Goal: Task Accomplishment & Management: Manage account settings

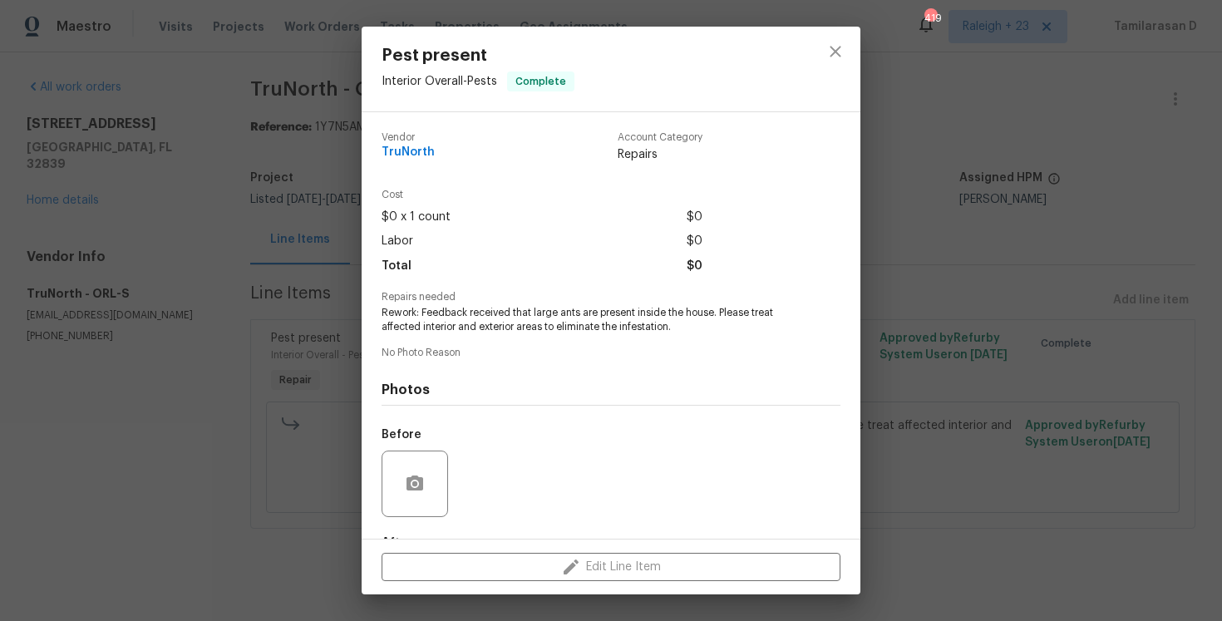
scroll to position [103, 0]
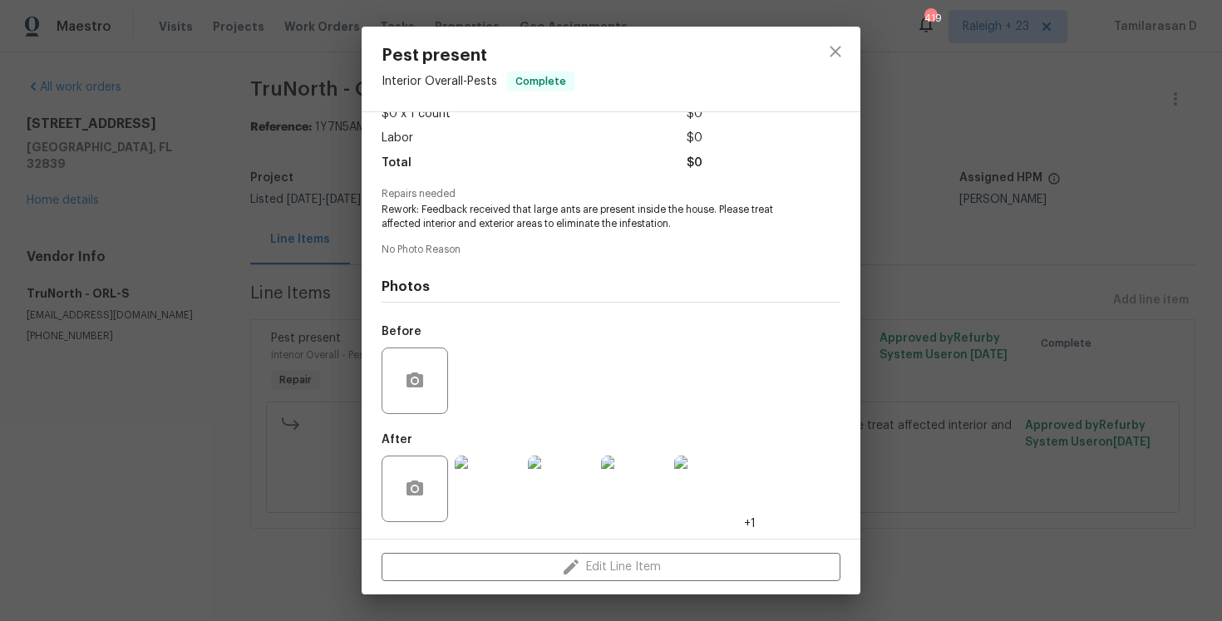
click at [281, 232] on div "Pest present Interior Overall - Pests Complete Vendor TruNorth Account Category…" at bounding box center [611, 310] width 1222 height 621
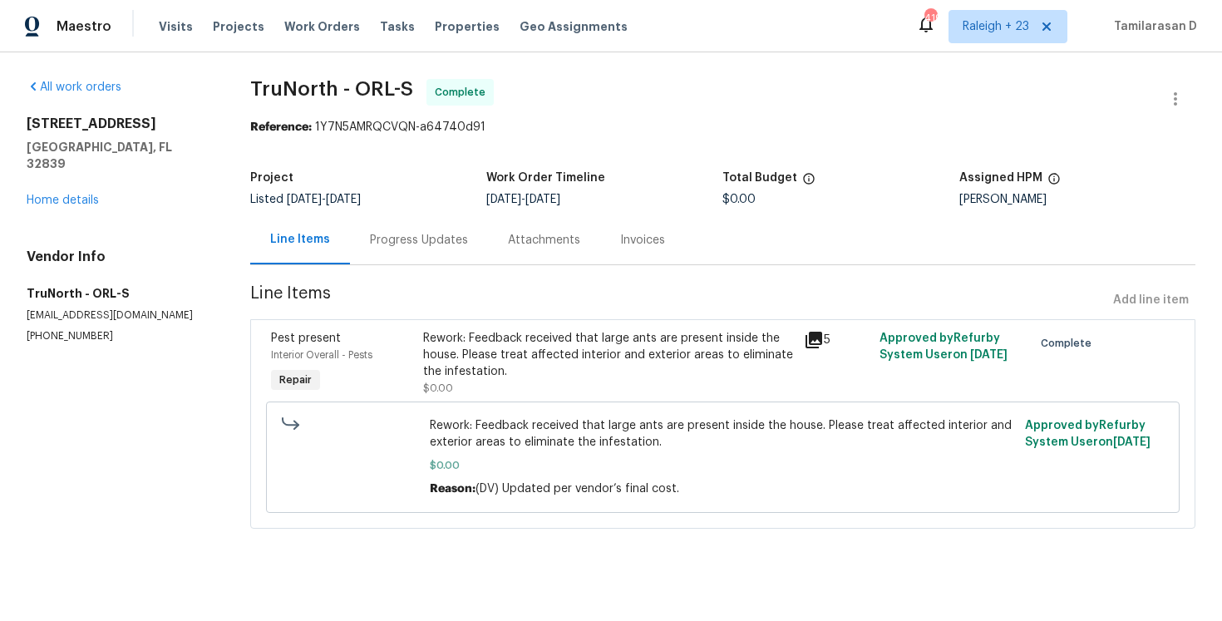
click at [371, 244] on div "Progress Updates" at bounding box center [419, 240] width 98 height 17
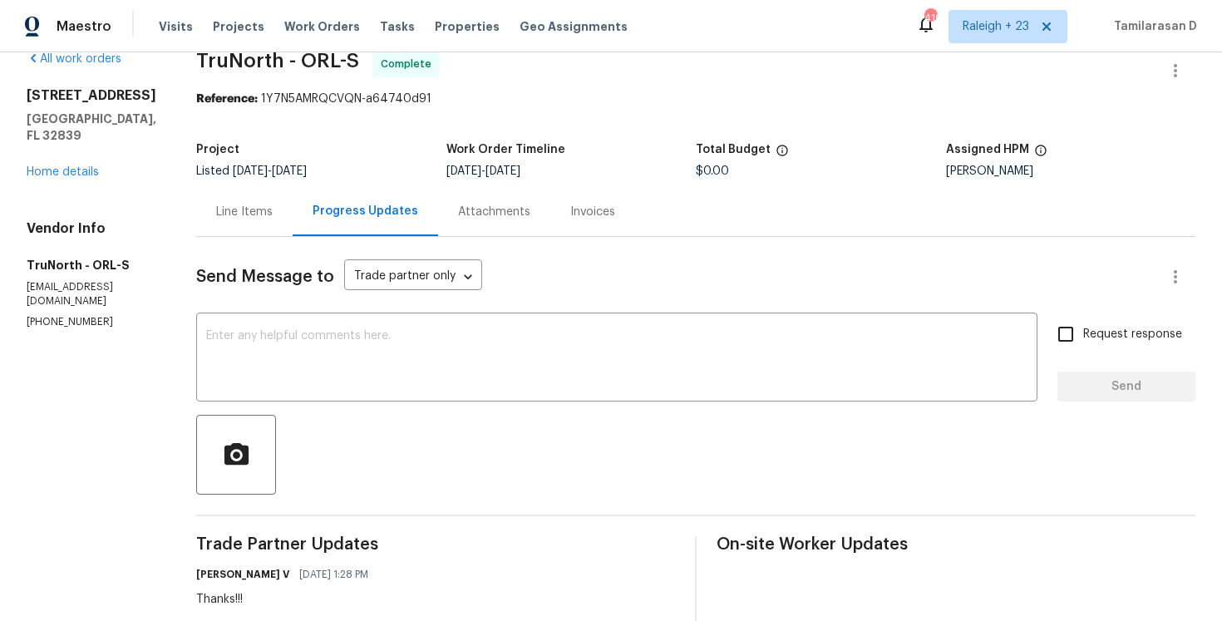
scroll to position [4, 0]
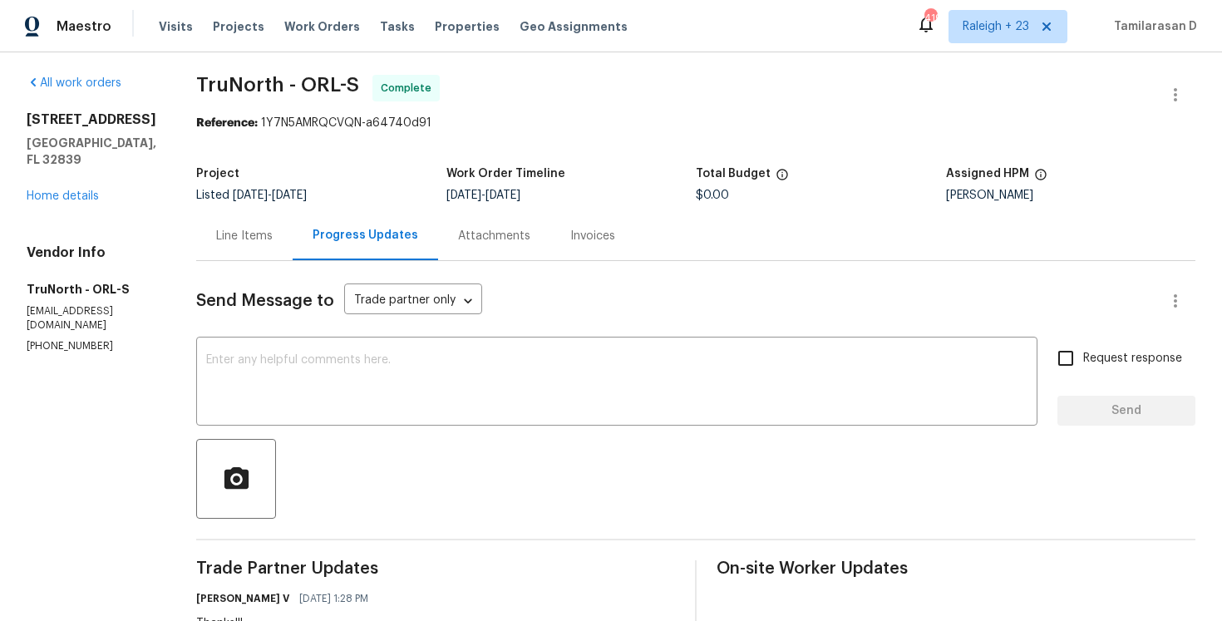
click at [223, 245] on div "Line Items" at bounding box center [244, 235] width 96 height 49
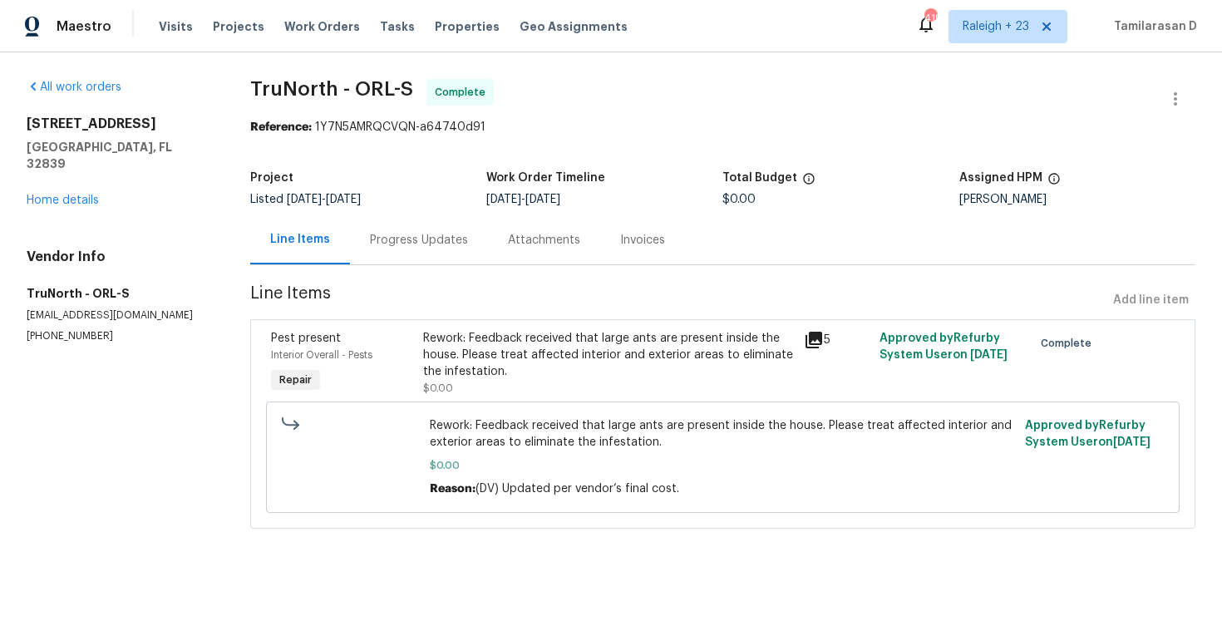
click at [408, 250] on div "Progress Updates" at bounding box center [419, 239] width 138 height 49
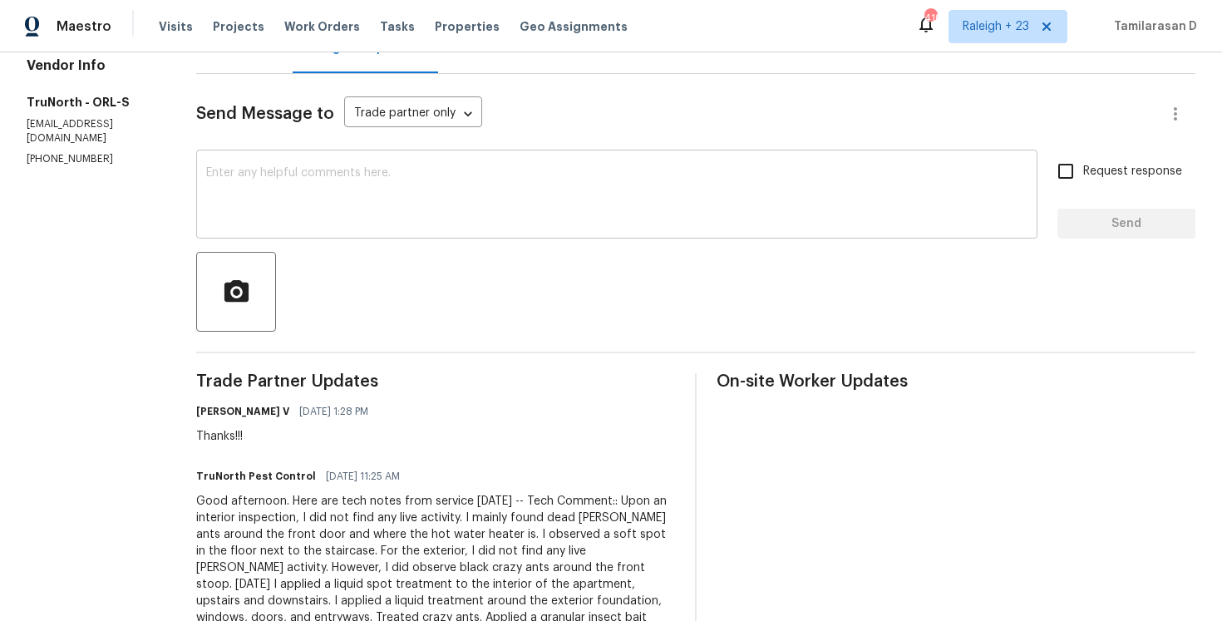
scroll to position [2, 0]
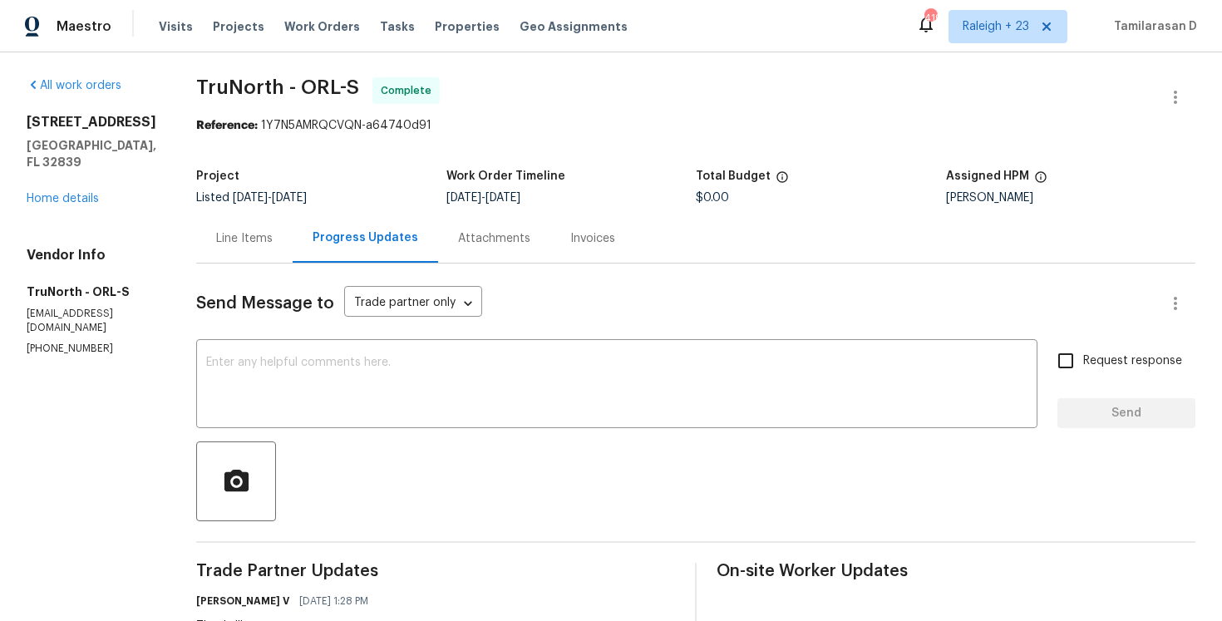
click at [241, 240] on div "Line Items" at bounding box center [244, 238] width 57 height 17
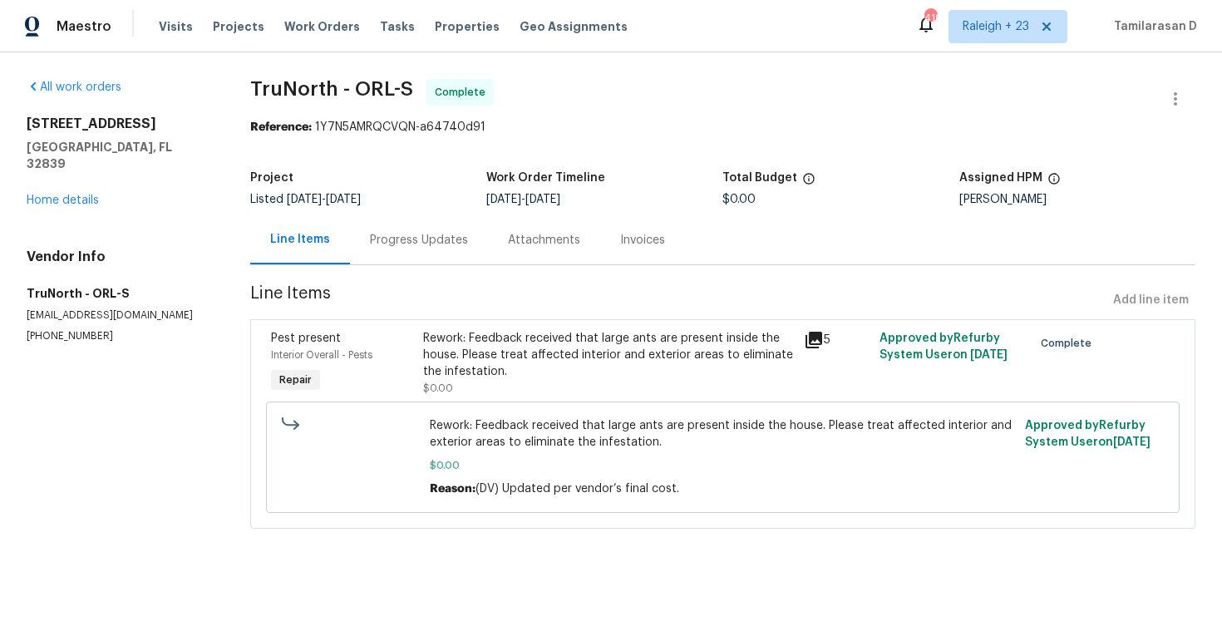
click at [375, 243] on div "Progress Updates" at bounding box center [419, 240] width 98 height 17
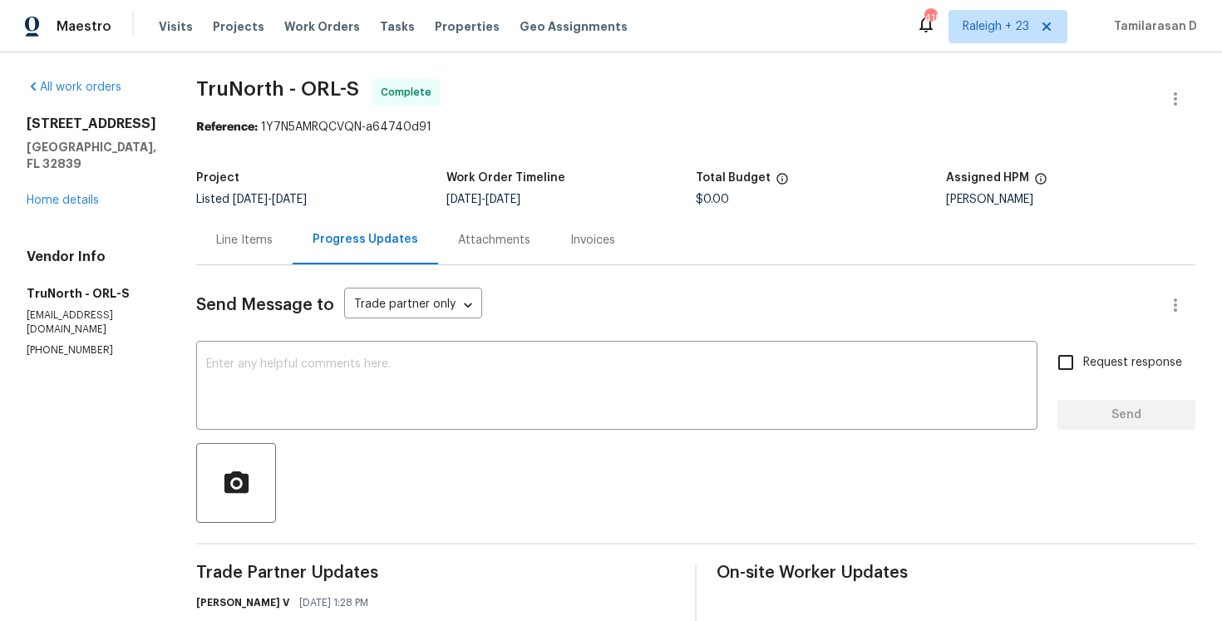
click at [270, 234] on div "Line Items" at bounding box center [244, 239] width 96 height 49
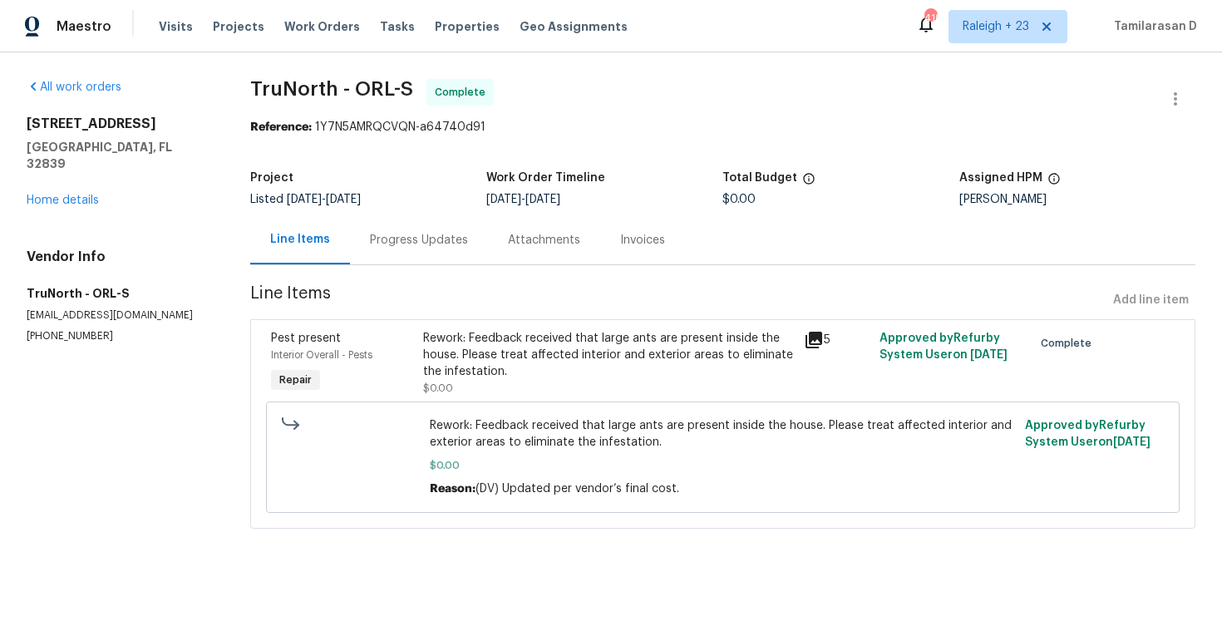
click at [411, 239] on div "Progress Updates" at bounding box center [419, 240] width 98 height 17
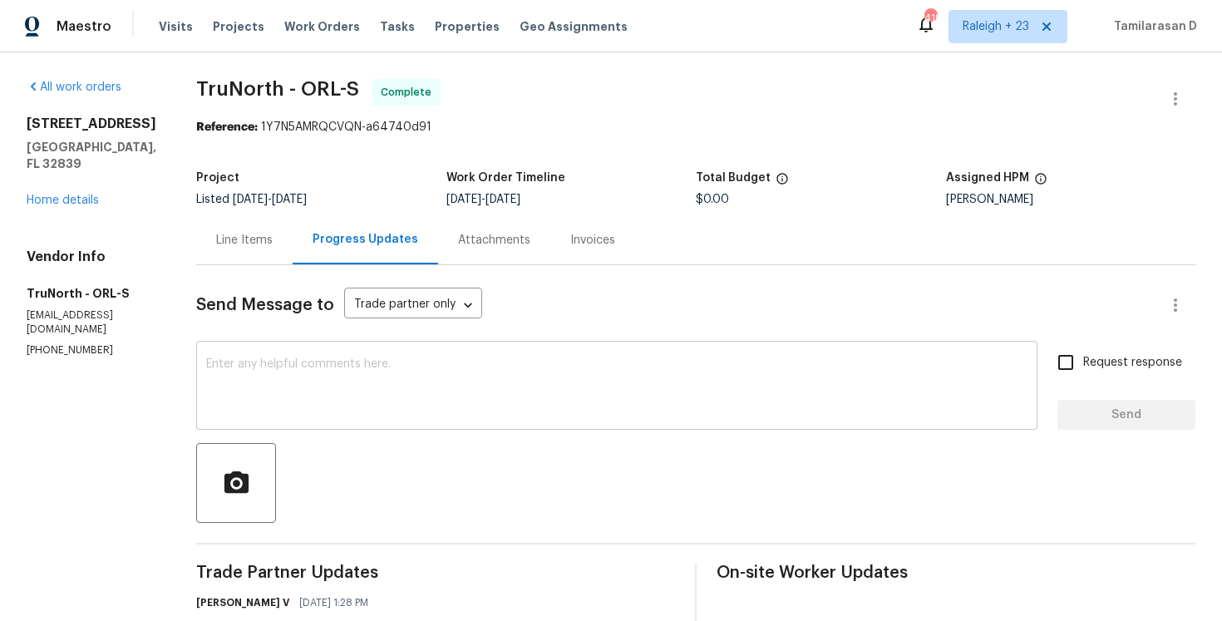
click at [323, 372] on textarea at bounding box center [616, 387] width 821 height 58
click at [222, 232] on div "Line Items" at bounding box center [244, 240] width 57 height 17
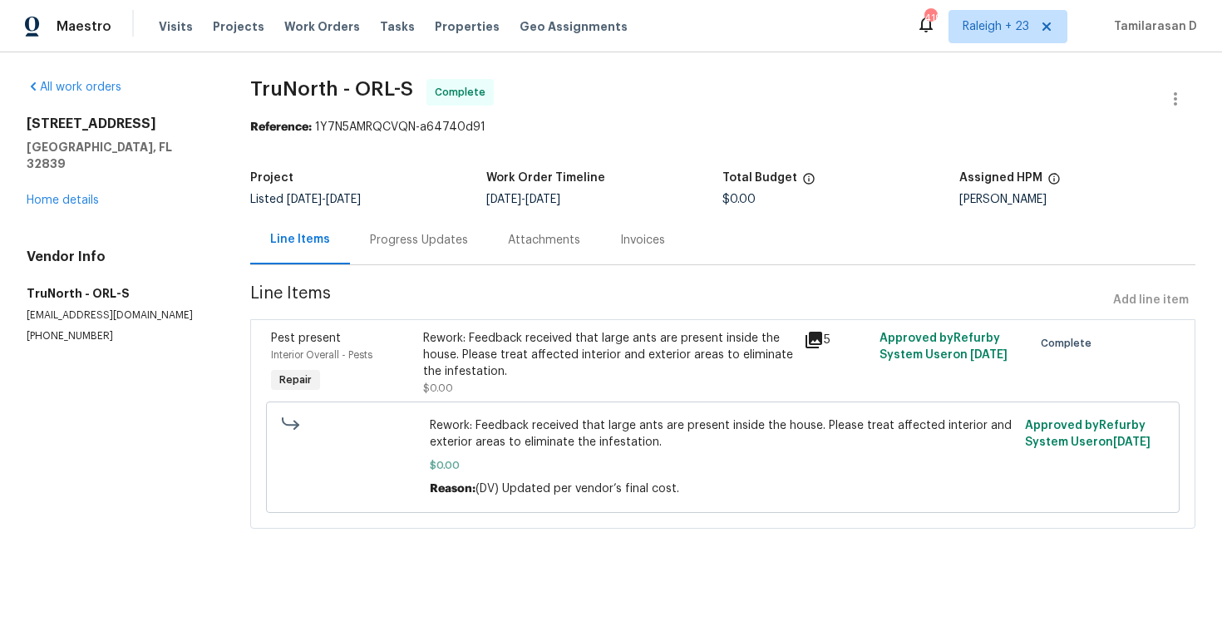
click at [608, 376] on div "Rework: Feedback received that large ants are present inside the house. Please …" at bounding box center [608, 355] width 371 height 50
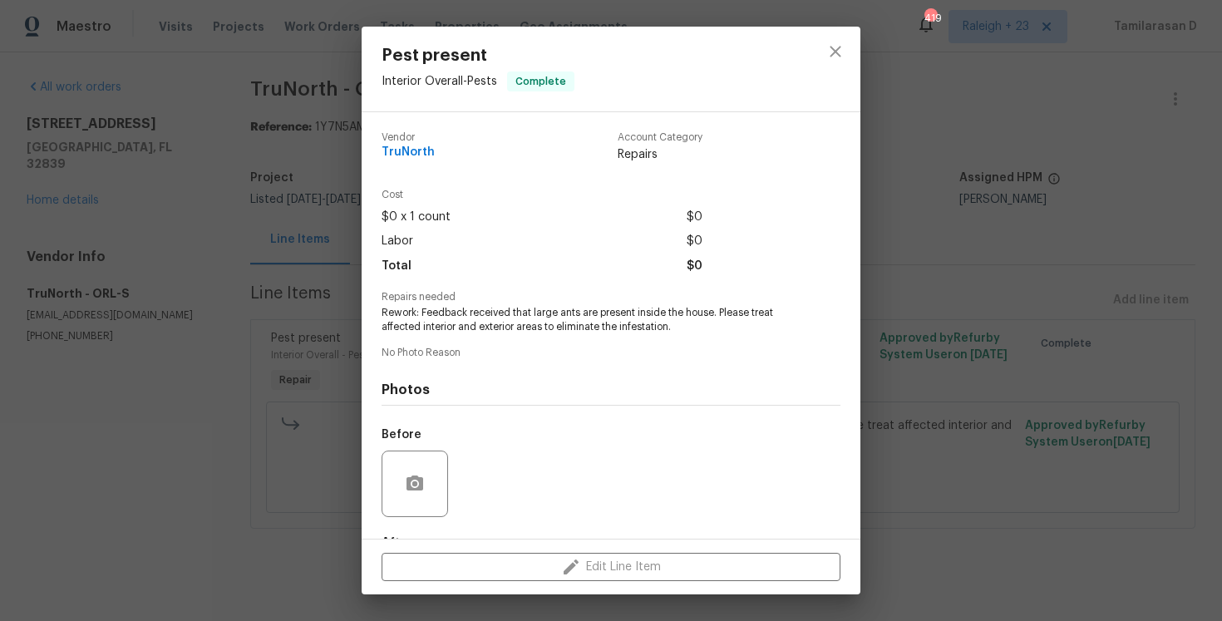
scroll to position [103, 0]
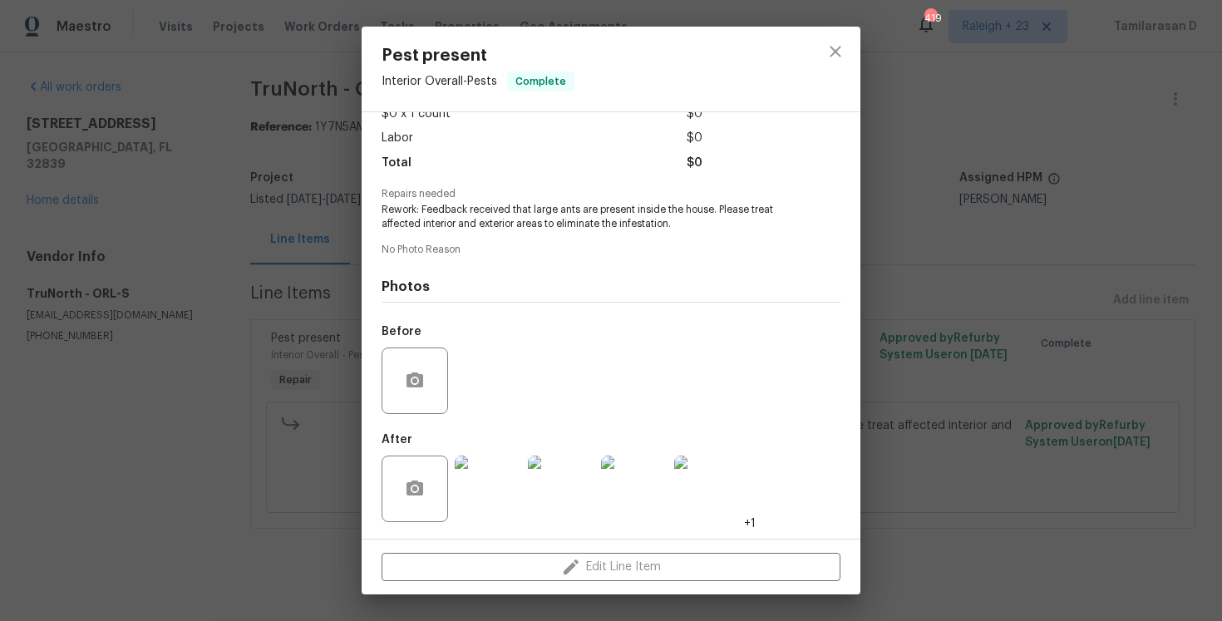
click at [501, 485] on img at bounding box center [488, 489] width 67 height 67
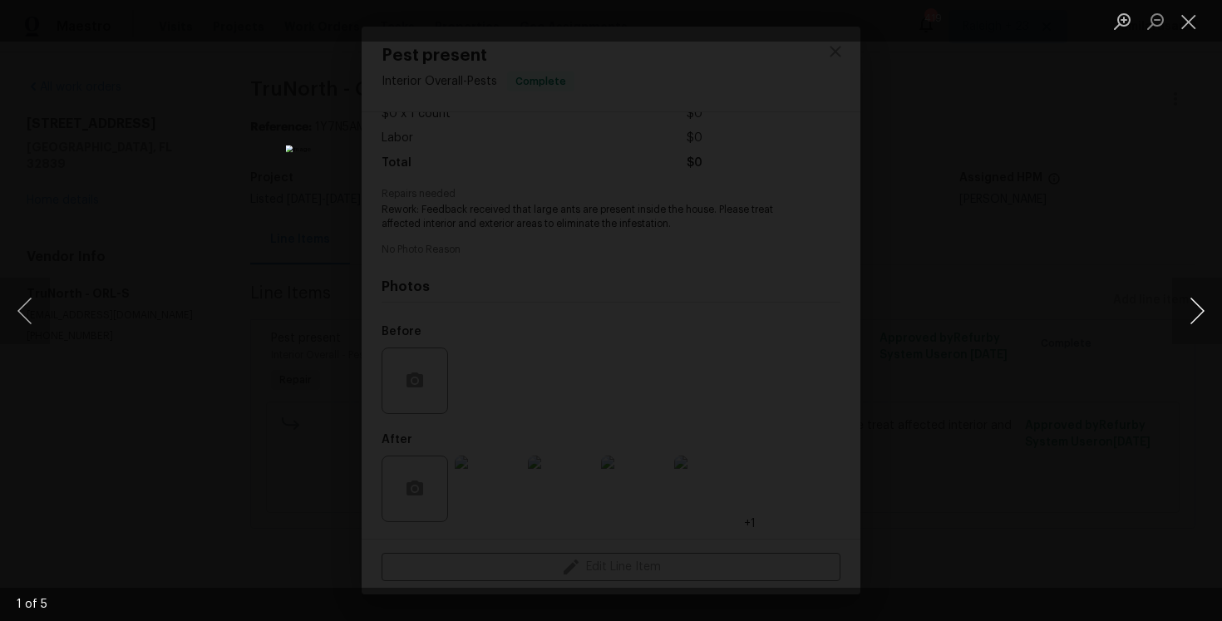
click at [1199, 303] on button "Next image" at bounding box center [1197, 311] width 50 height 67
click at [1180, 17] on button "Close lightbox" at bounding box center [1188, 21] width 33 height 29
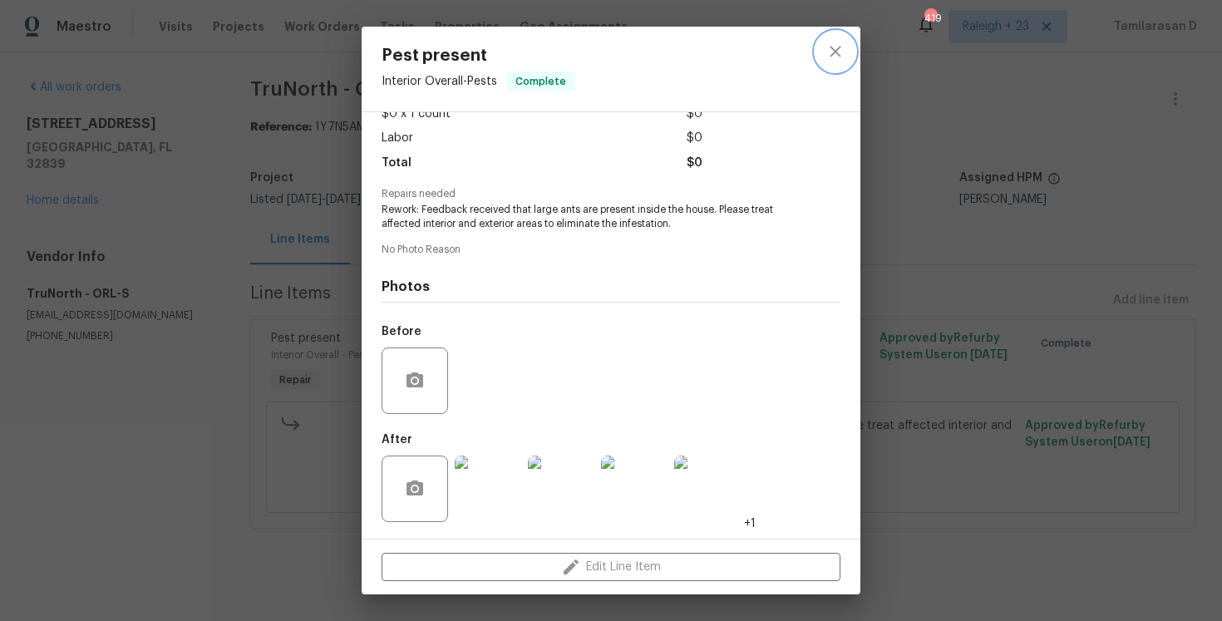
click at [833, 49] on icon "close" at bounding box center [835, 51] width 11 height 11
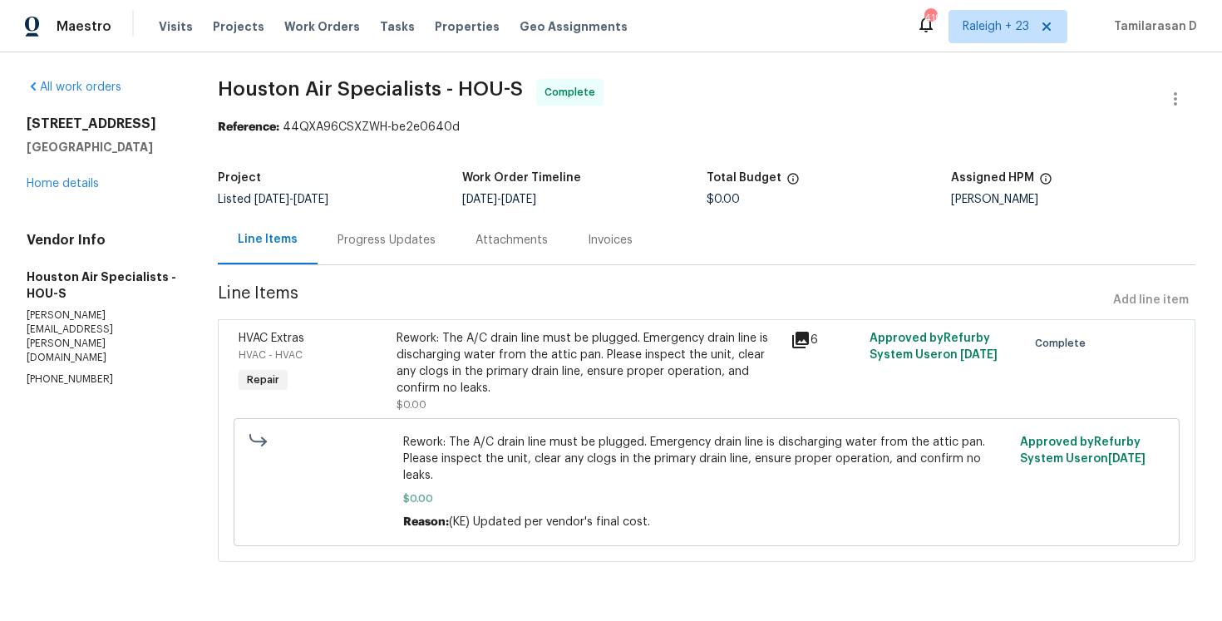
click at [402, 223] on div "Progress Updates" at bounding box center [387, 239] width 138 height 49
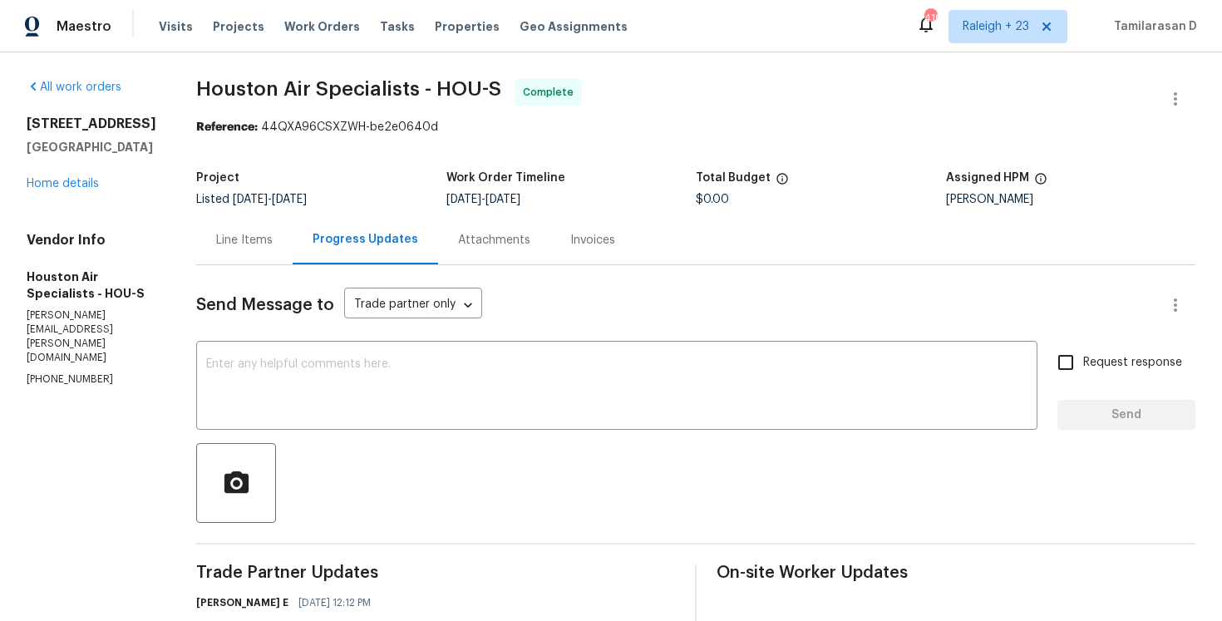
click at [264, 250] on div "Line Items" at bounding box center [244, 239] width 96 height 49
